Goal: Information Seeking & Learning: Learn about a topic

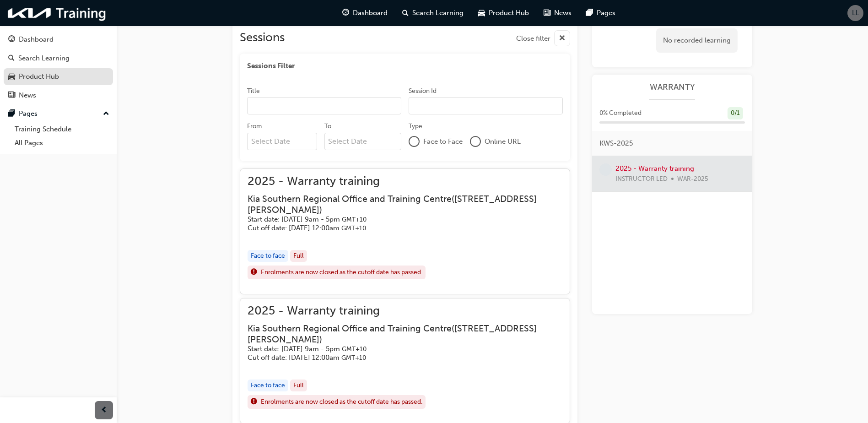
scroll to position [92, 0]
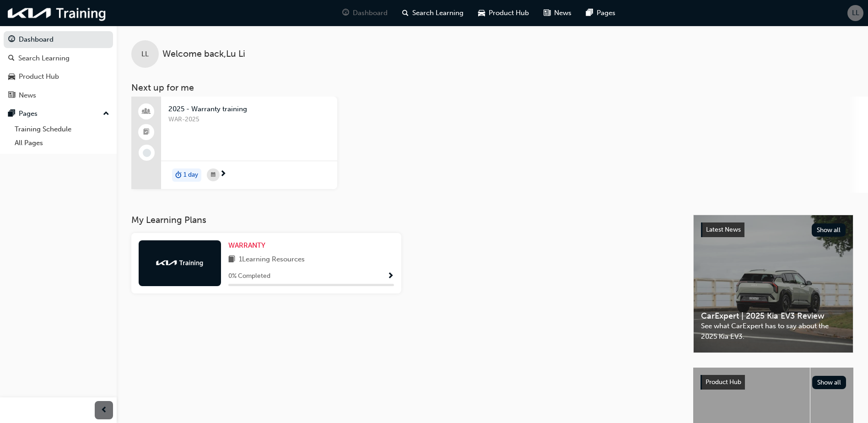
click at [207, 272] on div at bounding box center [180, 263] width 82 height 46
click at [171, 276] on div at bounding box center [180, 263] width 82 height 46
click at [357, 285] on div at bounding box center [311, 285] width 166 height 2
click at [256, 250] on link "WARRANTY" at bounding box center [248, 245] width 41 height 11
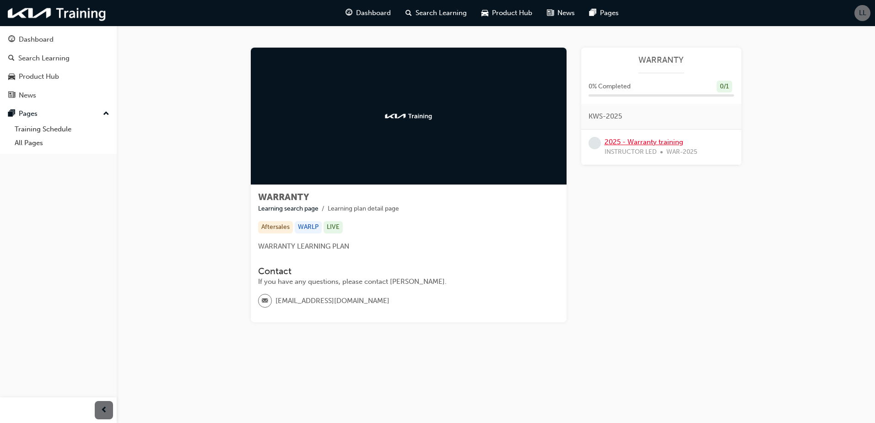
click at [613, 144] on link "2025 - Warranty training" at bounding box center [643, 142] width 79 height 8
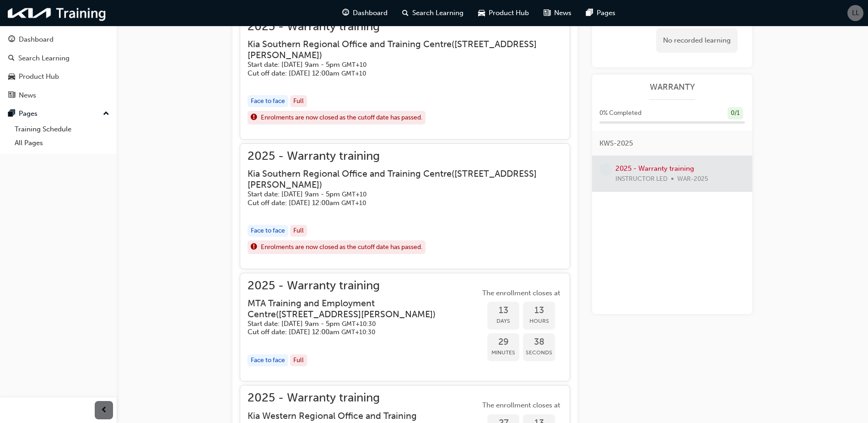
scroll to position [436, 0]
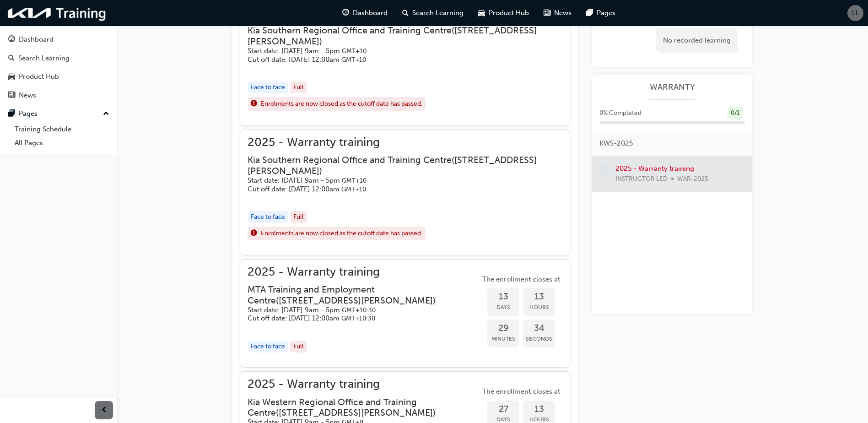
click at [648, 168] on div at bounding box center [672, 173] width 160 height 35
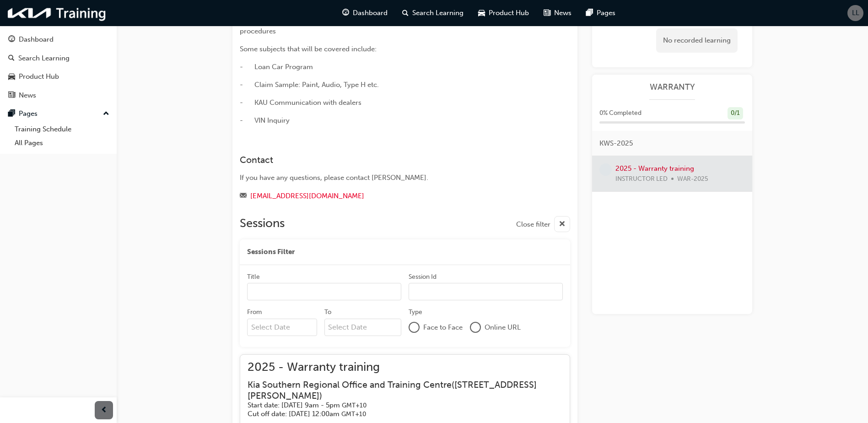
scroll to position [0, 0]
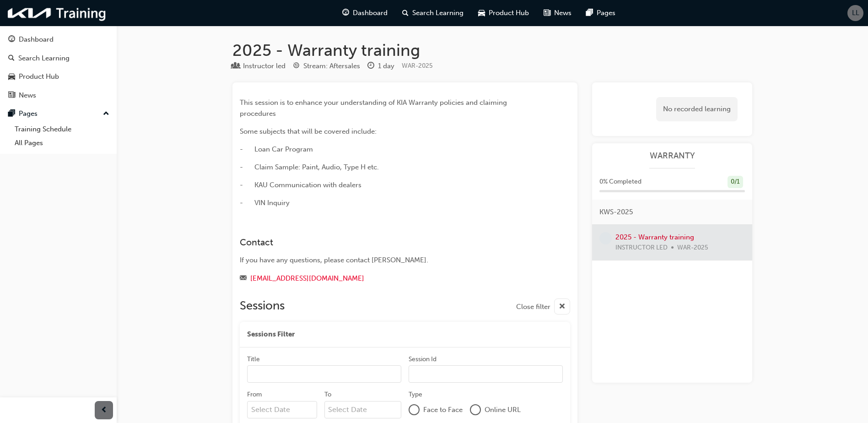
click at [675, 151] on span "WARRANTY" at bounding box center [671, 156] width 145 height 11
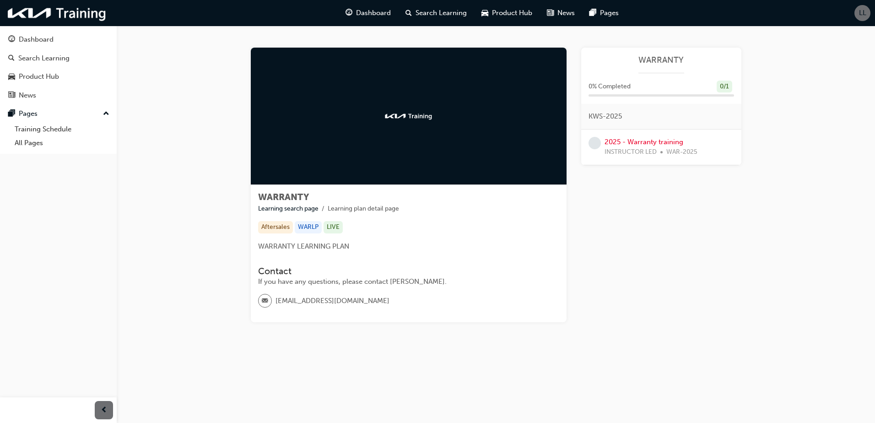
click at [724, 86] on div "0 / 1" at bounding box center [724, 87] width 16 height 12
click at [286, 212] on link "Learning search page" at bounding box center [288, 209] width 60 height 8
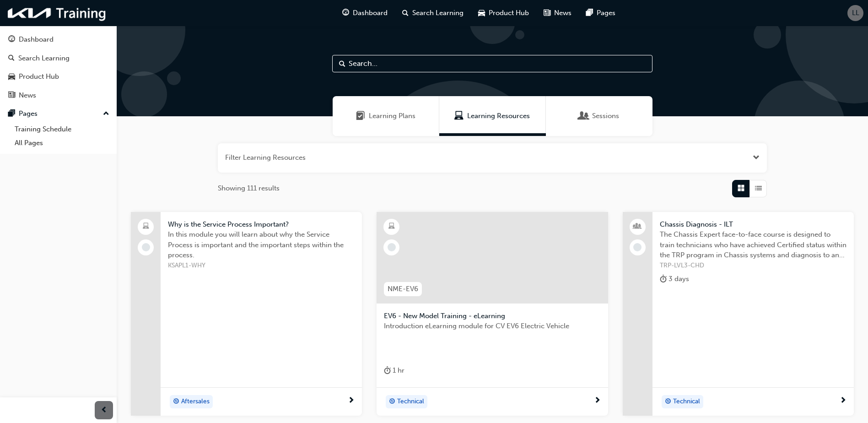
click at [392, 65] on input "text" at bounding box center [492, 63] width 320 height 17
type input "warranty"
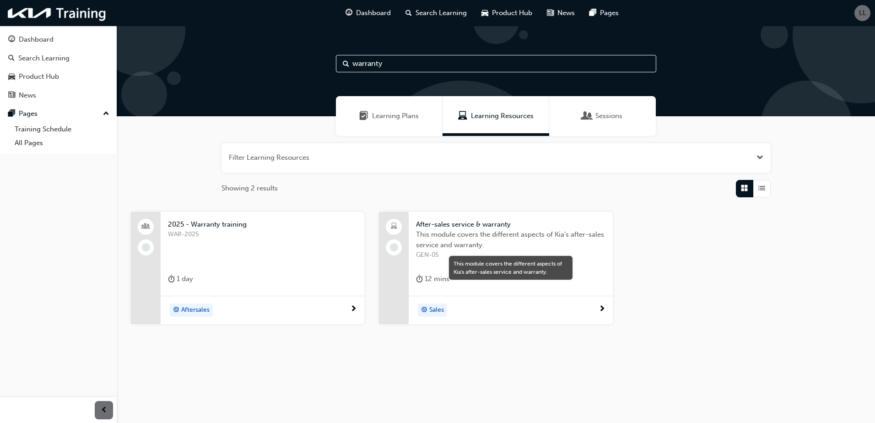
click at [488, 232] on span "This module covers the different aspects of Kia's after-sales service and warra…" at bounding box center [510, 239] width 189 height 21
click at [191, 226] on span "2025 - Warranty training" at bounding box center [262, 224] width 189 height 11
